Goal: Find specific page/section: Find specific page/section

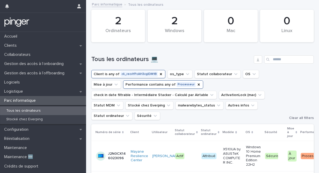
scroll to position [67, 0]
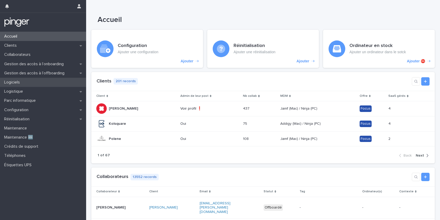
click at [21, 82] on p "Logiciels" at bounding box center [13, 82] width 22 height 5
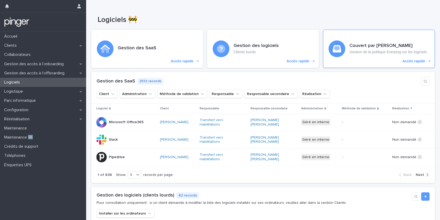
click at [383, 47] on h3 "Couvert par [PERSON_NAME]" at bounding box center [387, 46] width 77 height 6
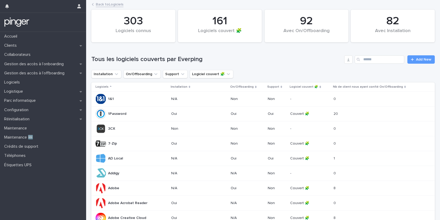
click at [109, 6] on link "Back to Logiciels" at bounding box center [110, 4] width 28 height 6
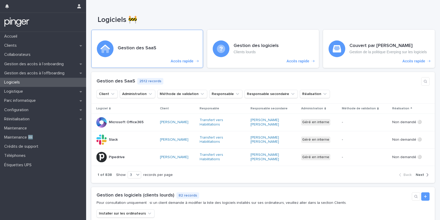
click at [118, 52] on div "Gestion des SaaS Accès rapide" at bounding box center [147, 49] width 112 height 38
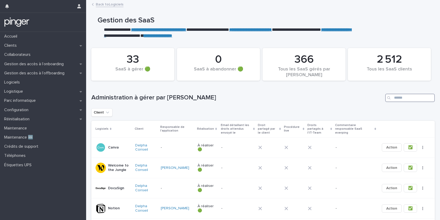
click at [398, 99] on input "Search" at bounding box center [410, 98] width 50 height 8
click at [327, 28] on strong "**********" at bounding box center [229, 33] width 251 height 10
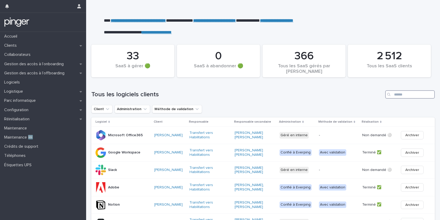
click at [406, 95] on input "Search" at bounding box center [410, 94] width 50 height 8
